Goal: Find specific page/section: Find specific page/section

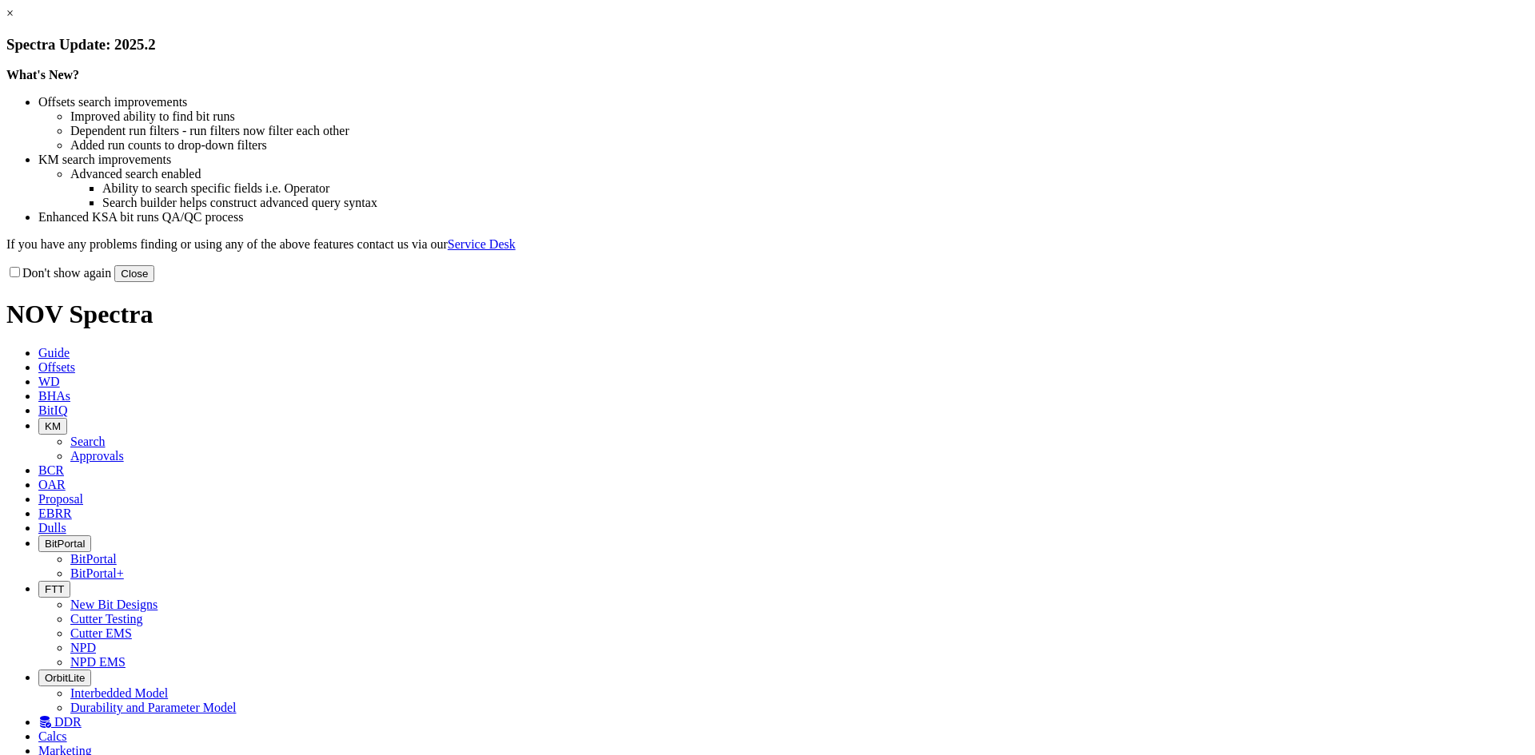
click at [154, 282] on button "Close" at bounding box center [134, 273] width 40 height 17
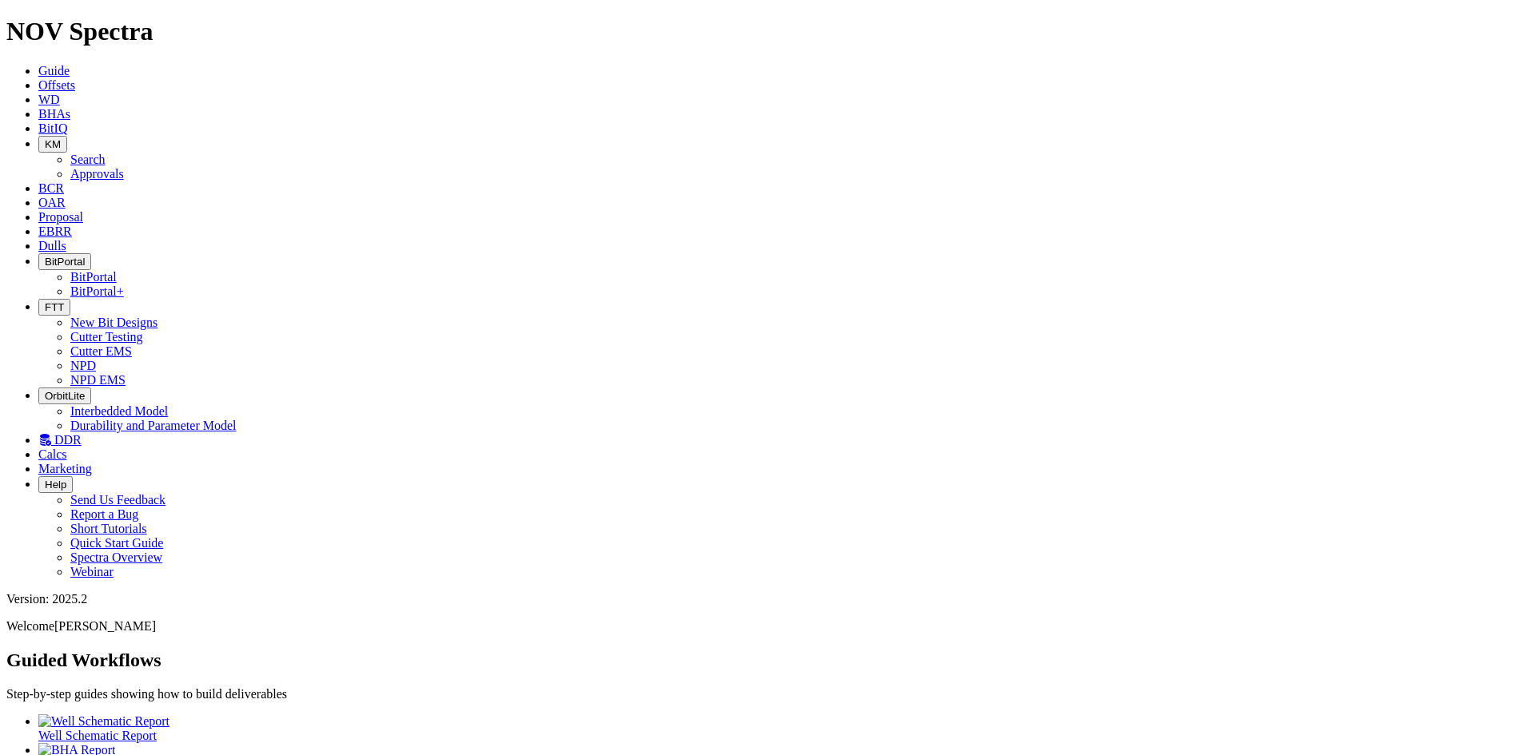
click at [66, 239] on span "Dulls" at bounding box center [52, 246] width 28 height 14
click at [72, 225] on span "EBRR" at bounding box center [55, 232] width 34 height 14
click at [38, 210] on icon at bounding box center [38, 217] width 0 height 14
click at [66, 196] on link "OAR" at bounding box center [51, 203] width 27 height 14
click at [67, 136] on button "KM" at bounding box center [52, 144] width 29 height 17
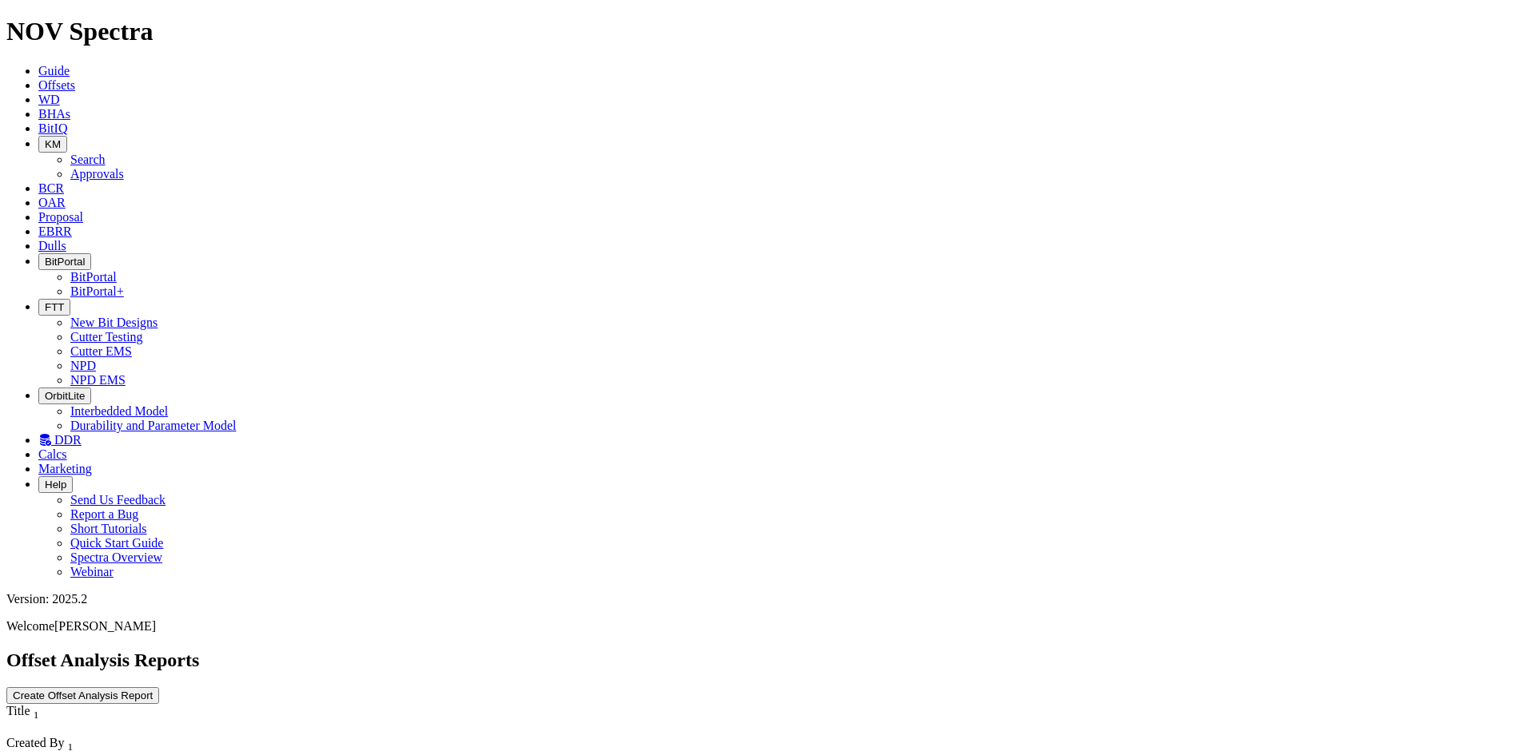
click at [124, 167] on link "Approvals" at bounding box center [97, 174] width 54 height 14
click at [67, 136] on button "KM" at bounding box center [52, 144] width 29 height 17
click at [106, 153] on link "Search" at bounding box center [87, 160] width 35 height 14
click at [157, 755] on icon "button" at bounding box center [157, 763] width 0 height 0
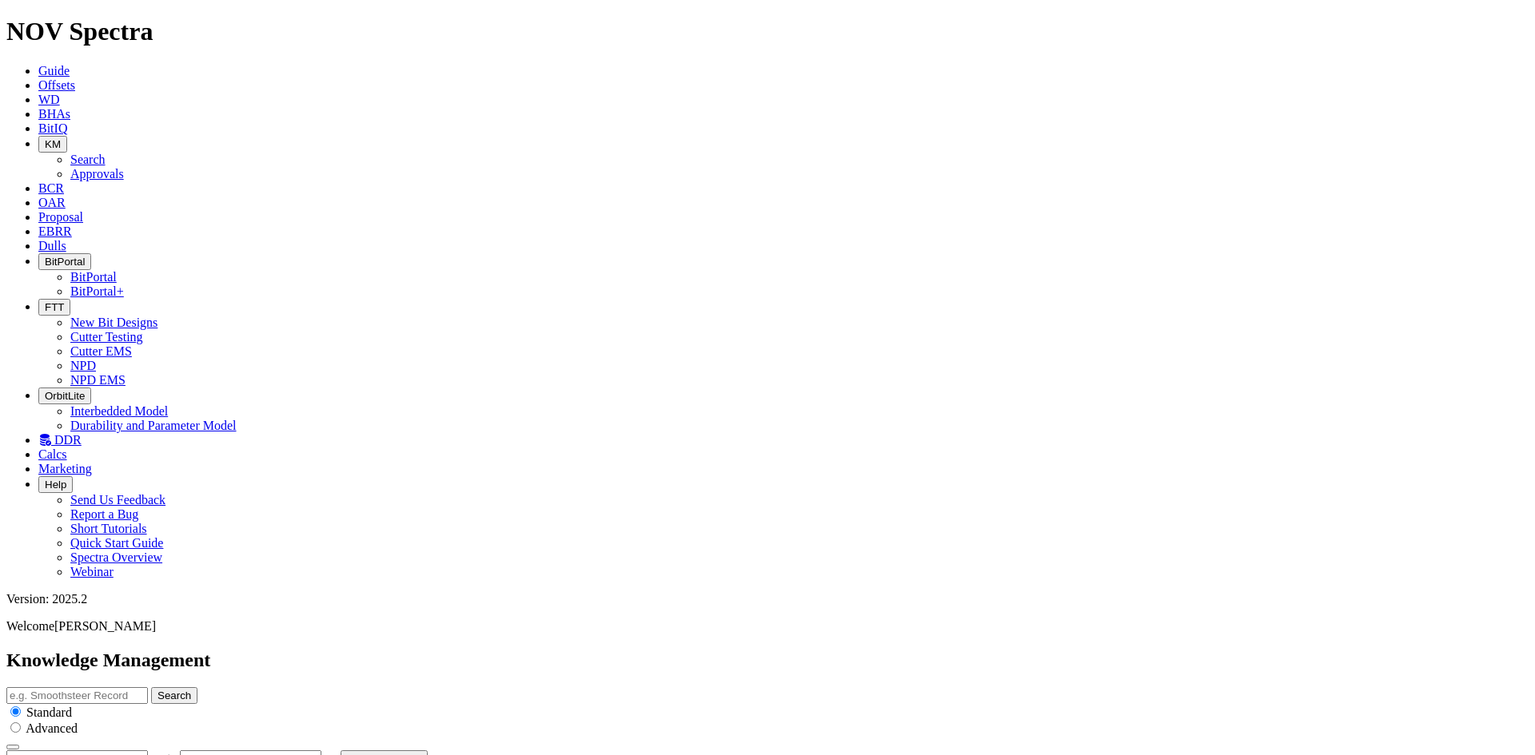
type input "[DATE]"
